Goal: Book appointment/travel/reservation

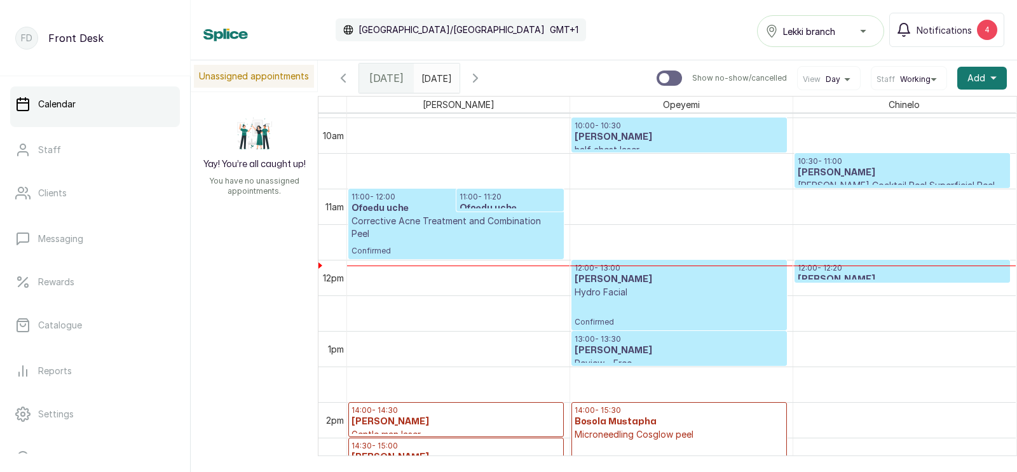
scroll to position [698, 0]
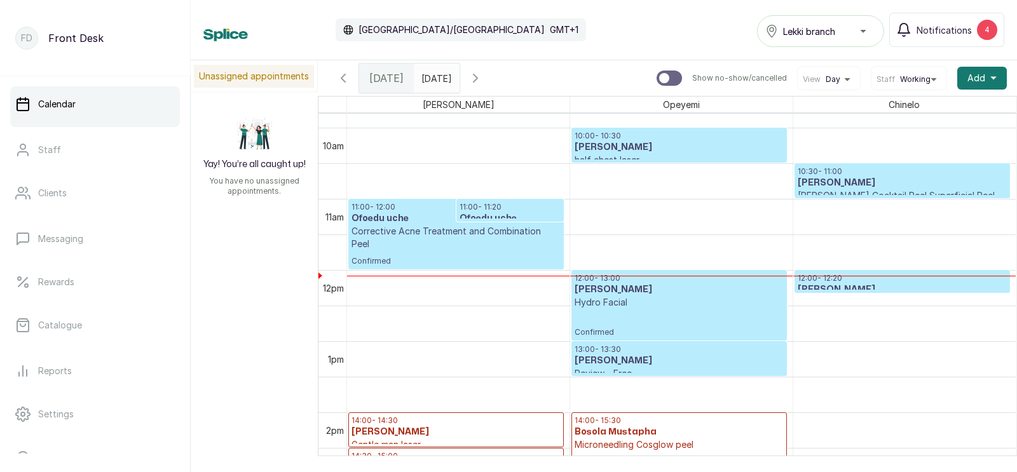
click at [834, 185] on h3 "[PERSON_NAME]" at bounding box center [901, 183] width 209 height 13
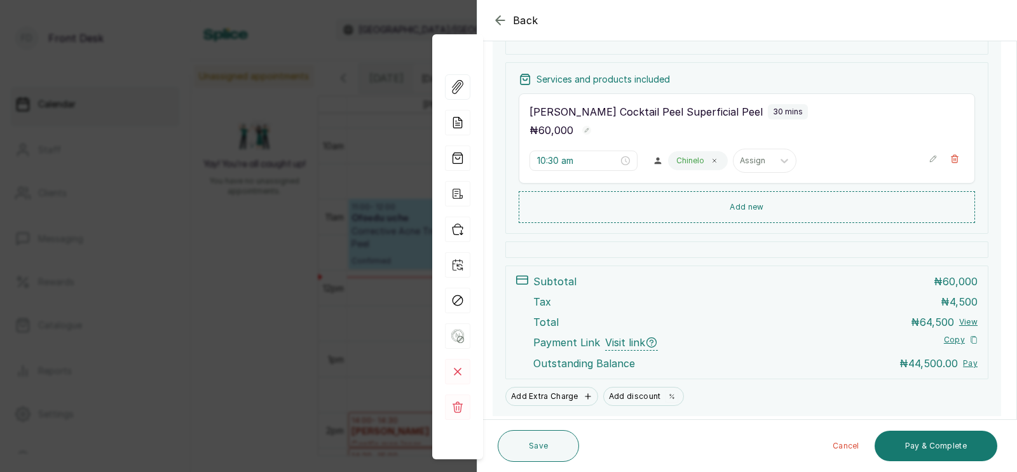
scroll to position [262, 0]
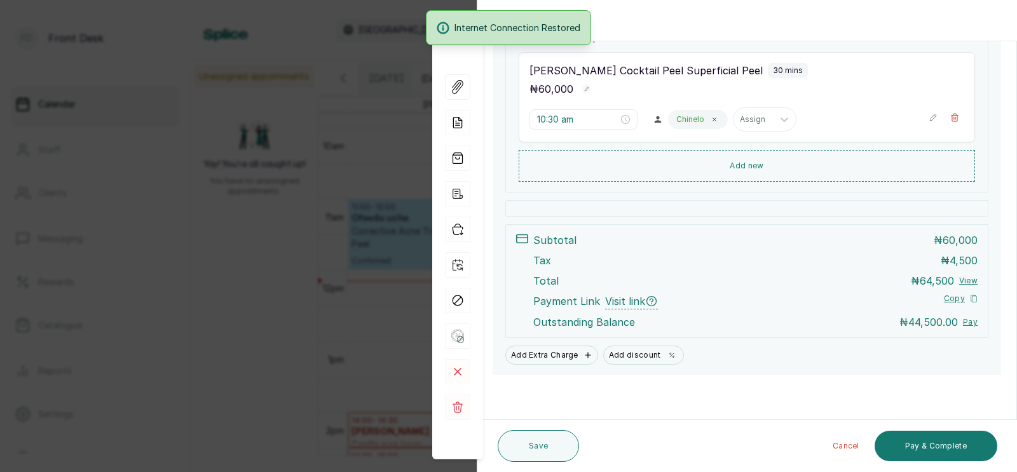
click at [265, 256] on div "Back Appointment Details Edit appointment 🚶 Walk-in (booked by Front Desk) Make…" at bounding box center [508, 236] width 1017 height 472
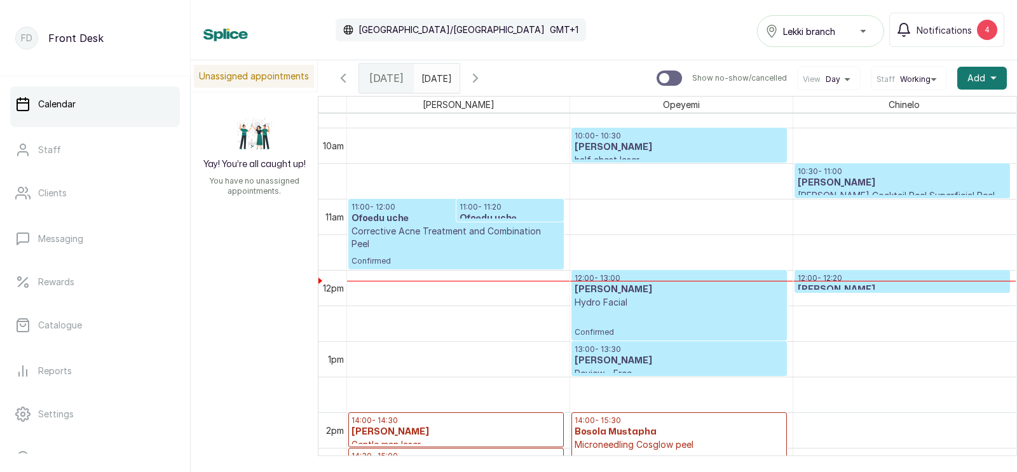
click at [860, 285] on h3 "[PERSON_NAME]" at bounding box center [901, 289] width 209 height 13
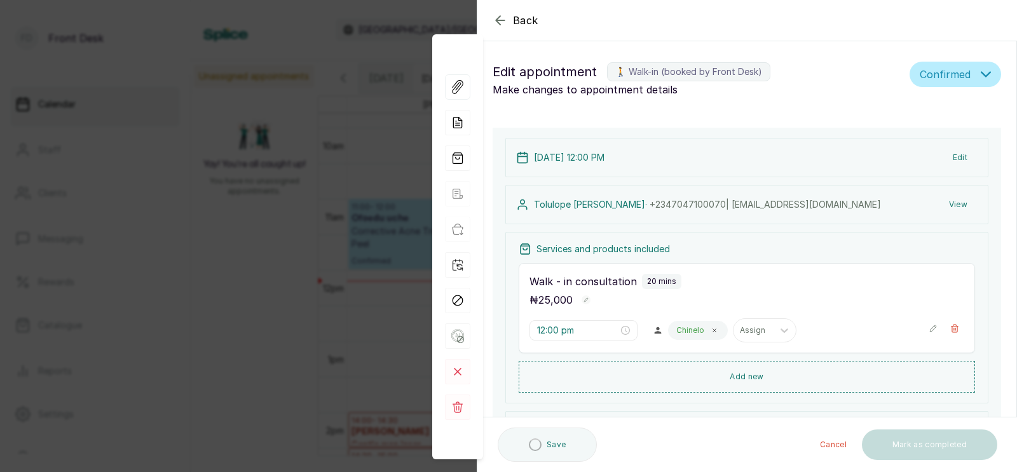
type input "12:00 pm"
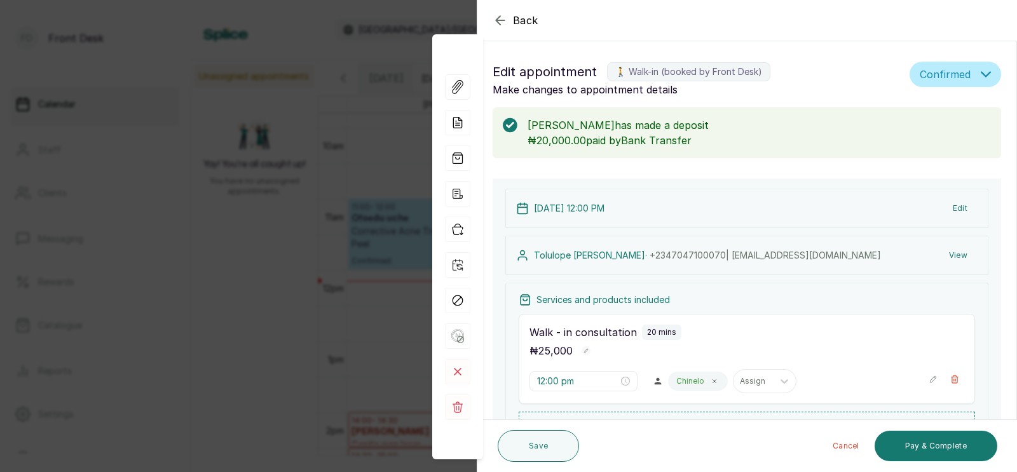
click at [262, 253] on div "Back Appointment Details Edit appointment 🚶 Walk-in (booked by Front Desk) Make…" at bounding box center [508, 236] width 1017 height 472
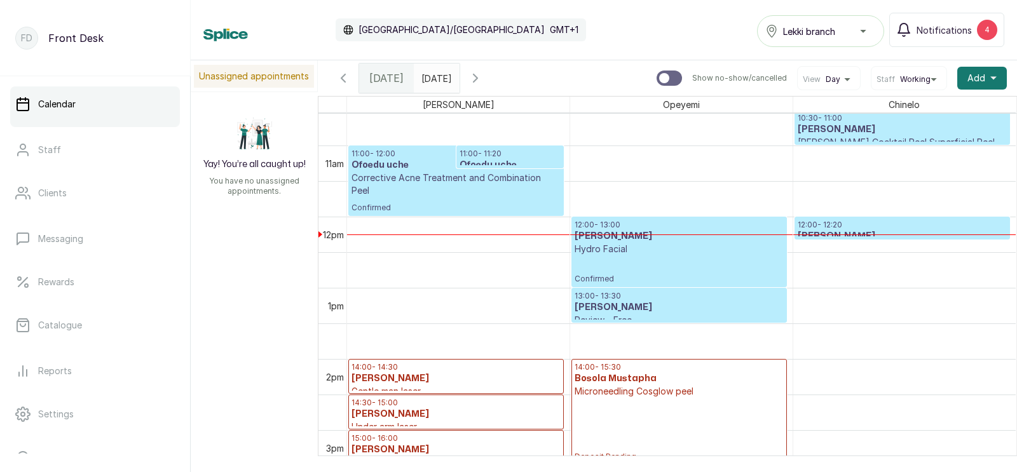
scroll to position [767, 0]
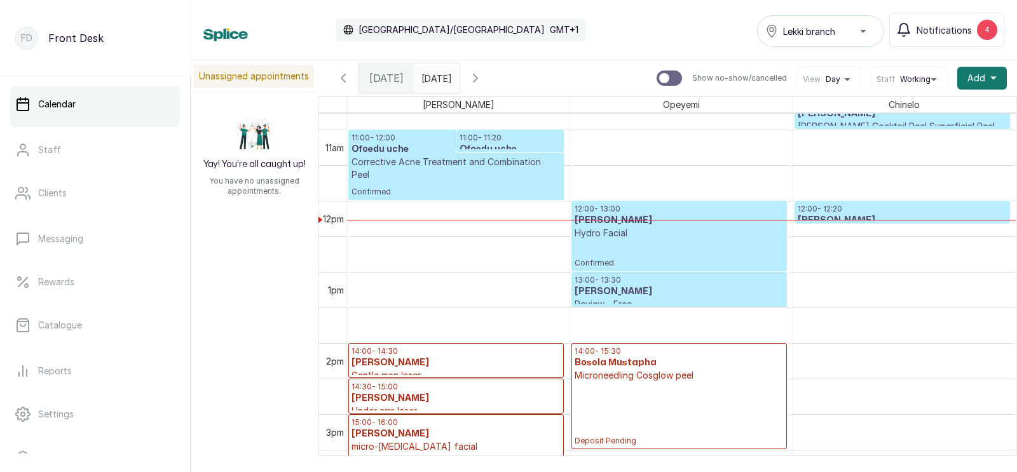
click at [652, 231] on p "Hydro Facial" at bounding box center [678, 233] width 209 height 13
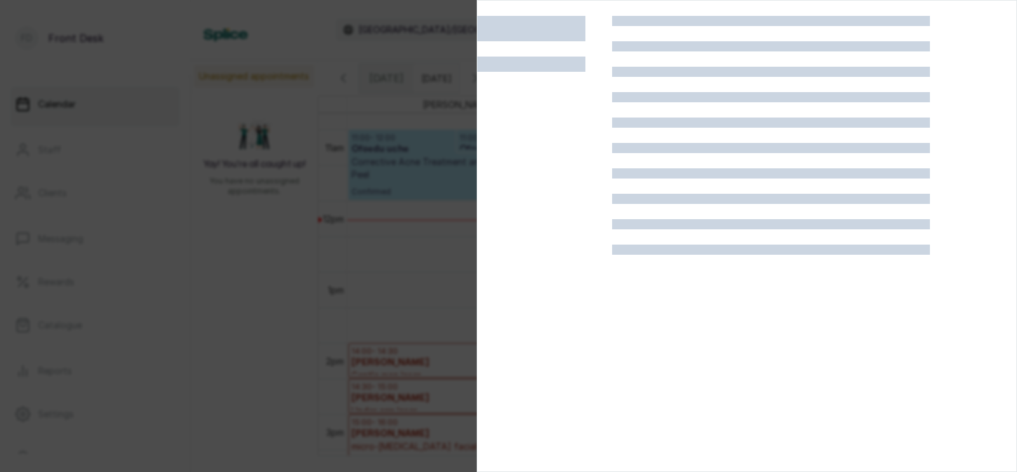
click at [398, 193] on div at bounding box center [508, 236] width 1017 height 472
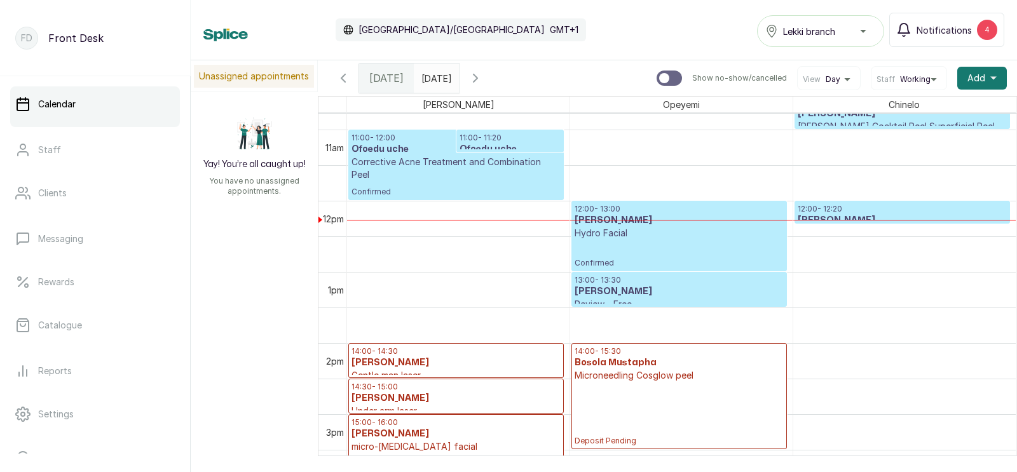
click at [608, 230] on p "Hydro Facial" at bounding box center [678, 233] width 209 height 13
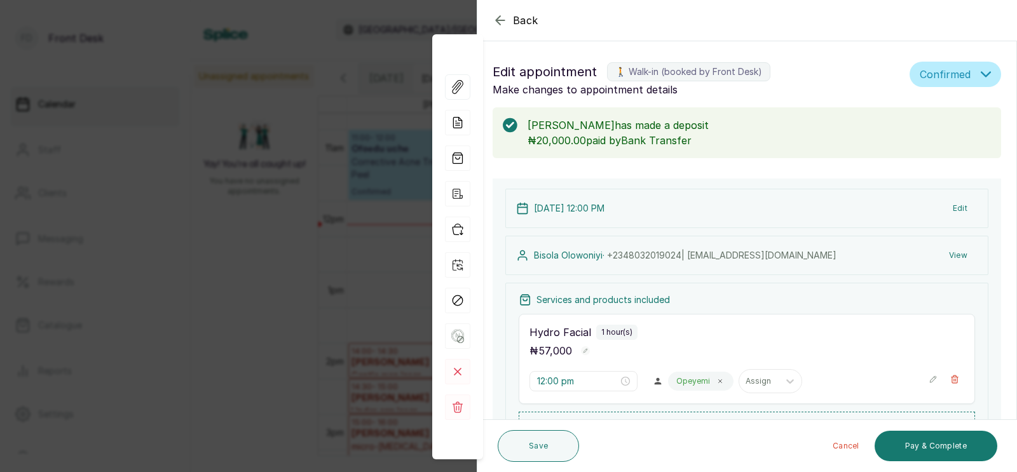
click at [356, 283] on div "Back Appointment Details Edit appointment 🚶 Walk-in (booked by Front Desk) Make…" at bounding box center [508, 236] width 1017 height 472
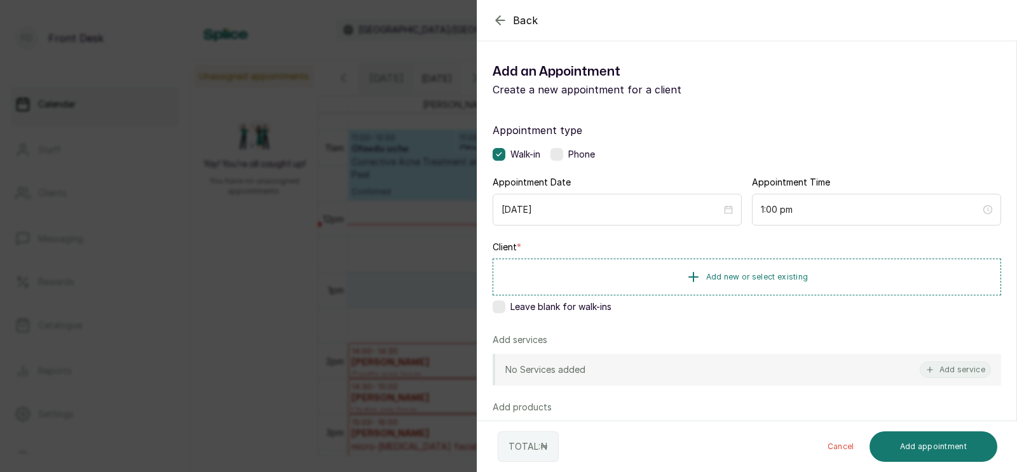
click at [364, 234] on div "Back Add Appointment Add an Appointment Create a new appointment for a client A…" at bounding box center [508, 236] width 1017 height 472
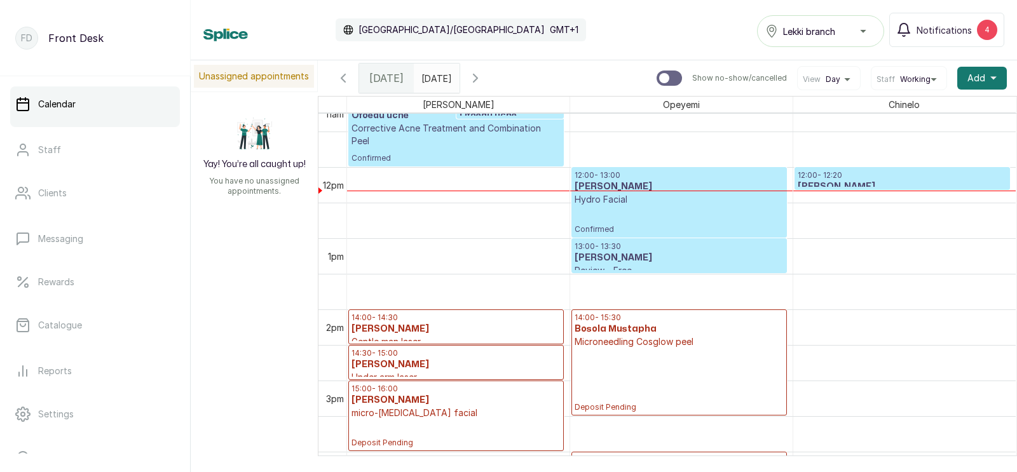
scroll to position [757, 0]
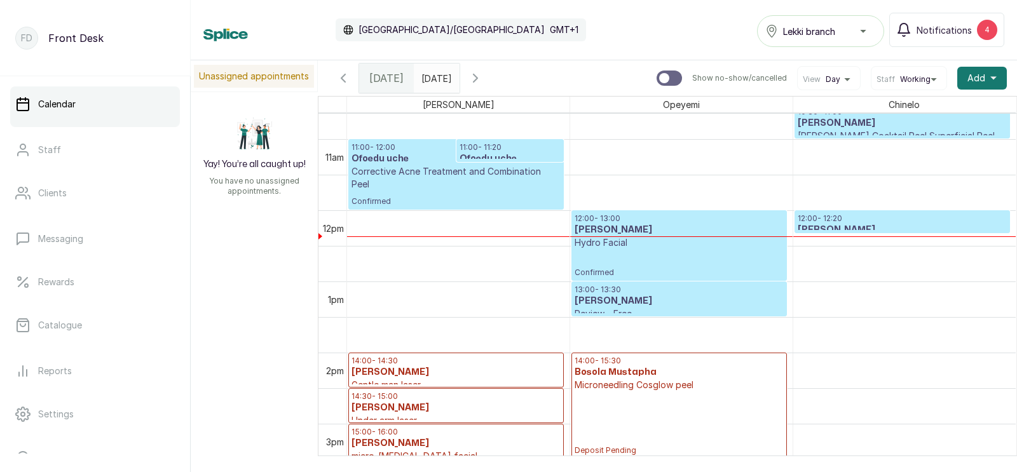
click at [724, 249] on p "Confirmed" at bounding box center [678, 263] width 209 height 29
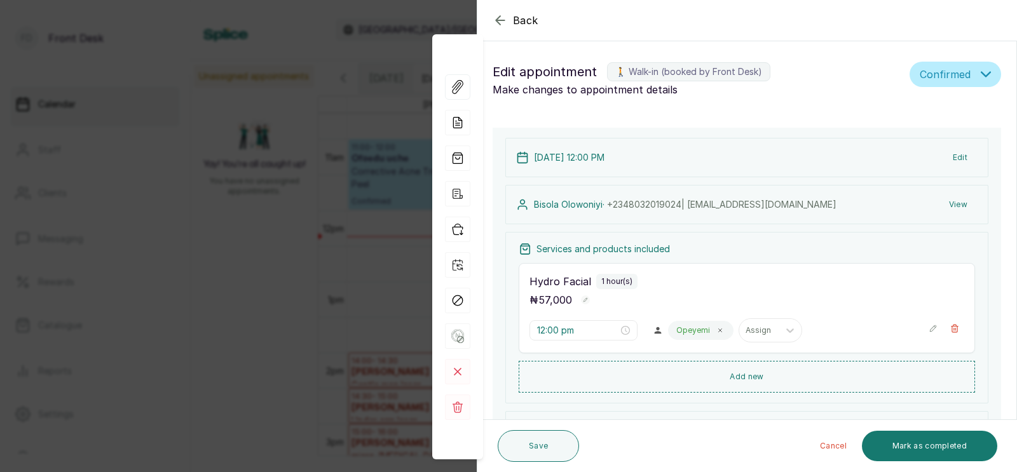
scroll to position [135, 0]
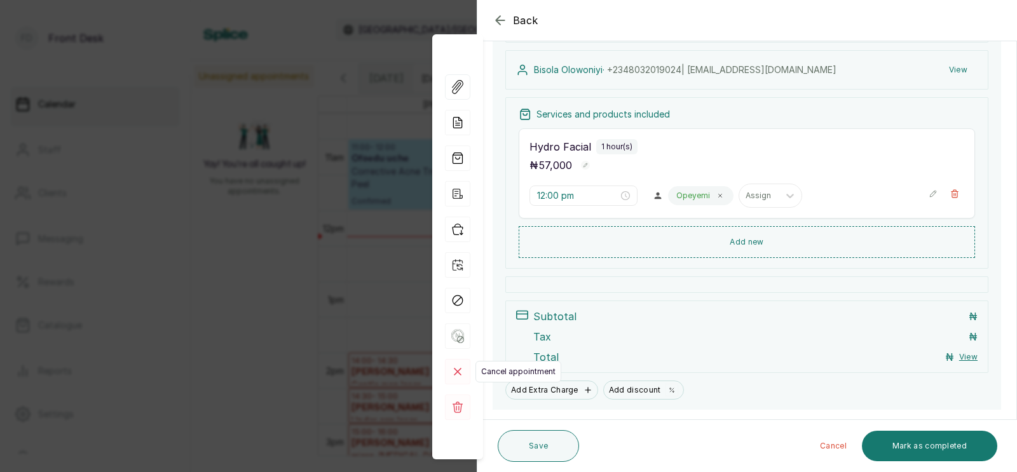
click at [452, 372] on rect at bounding box center [457, 371] width 25 height 25
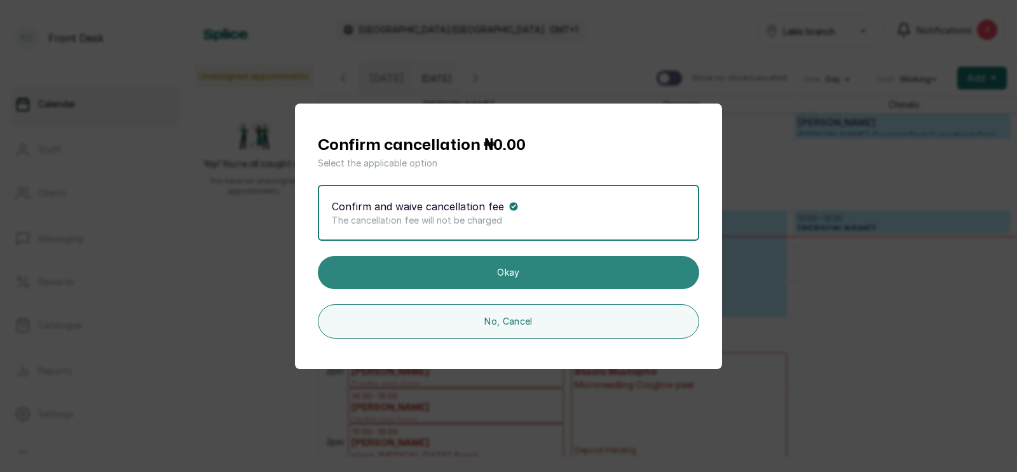
click at [506, 273] on button "Okay" at bounding box center [508, 272] width 381 height 33
click at [318, 256] on button "Okay" at bounding box center [508, 272] width 381 height 33
click at [506, 273] on button "Okay" at bounding box center [508, 272] width 381 height 33
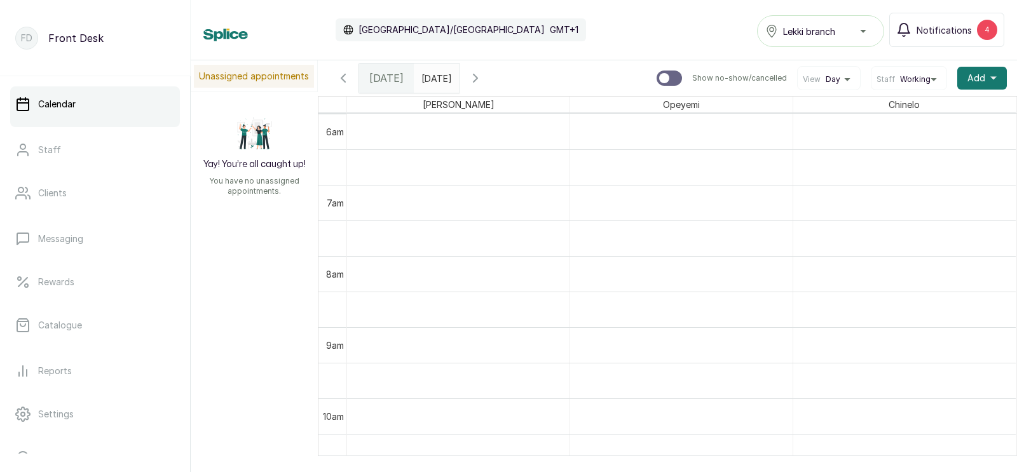
scroll to position [427, 0]
